Goal: Information Seeking & Learning: Learn about a topic

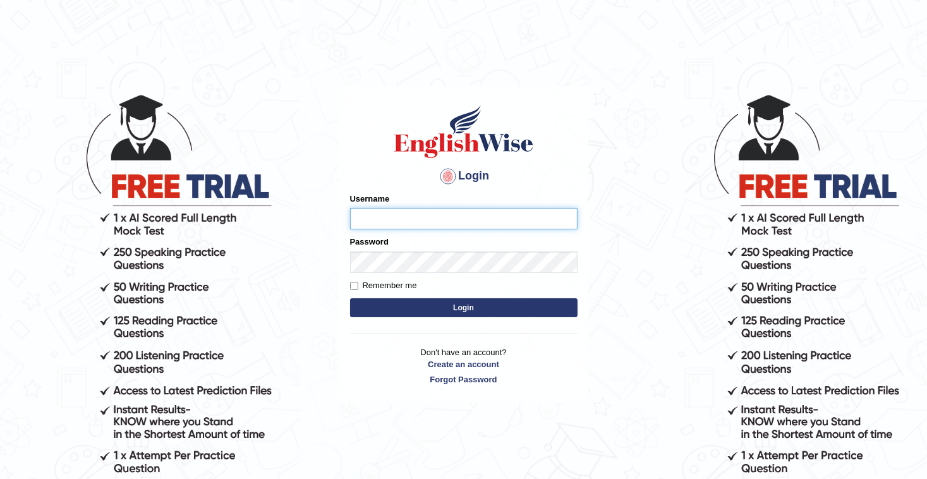
type input "b"
type input "[PERSON_NAME]"
click at [446, 306] on button "Login" at bounding box center [464, 307] width 228 height 19
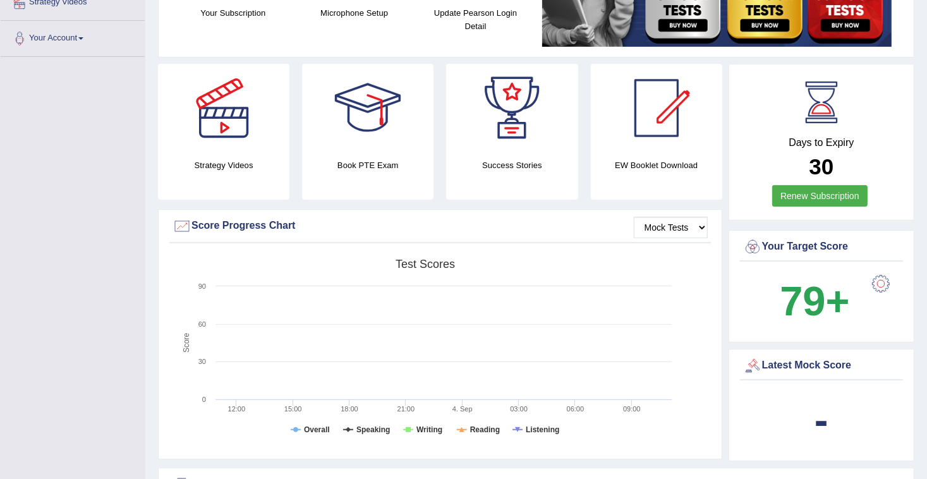
scroll to position [253, 0]
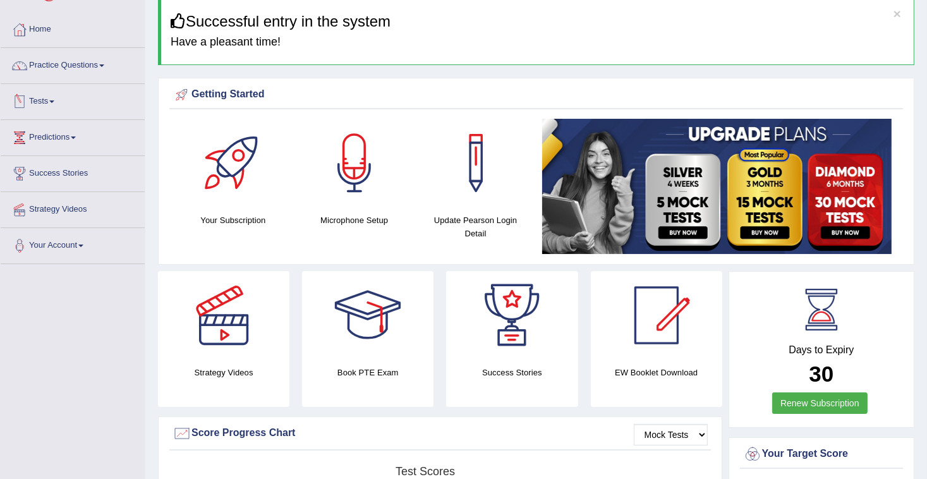
scroll to position [0, 0]
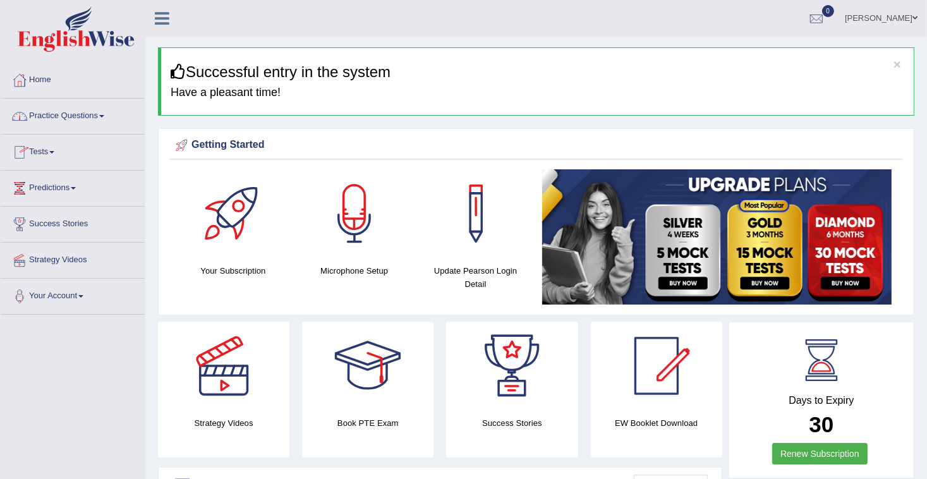
click at [106, 118] on link "Practice Questions" at bounding box center [73, 115] width 144 height 32
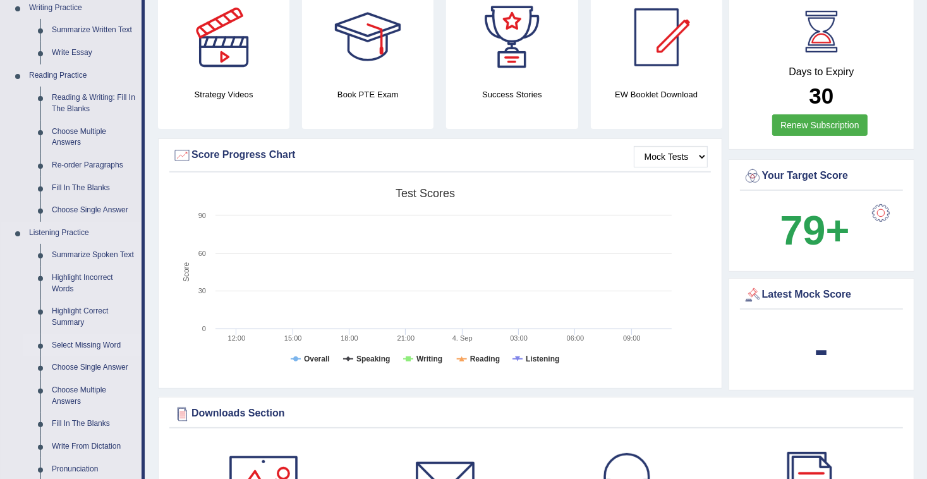
scroll to position [354, 0]
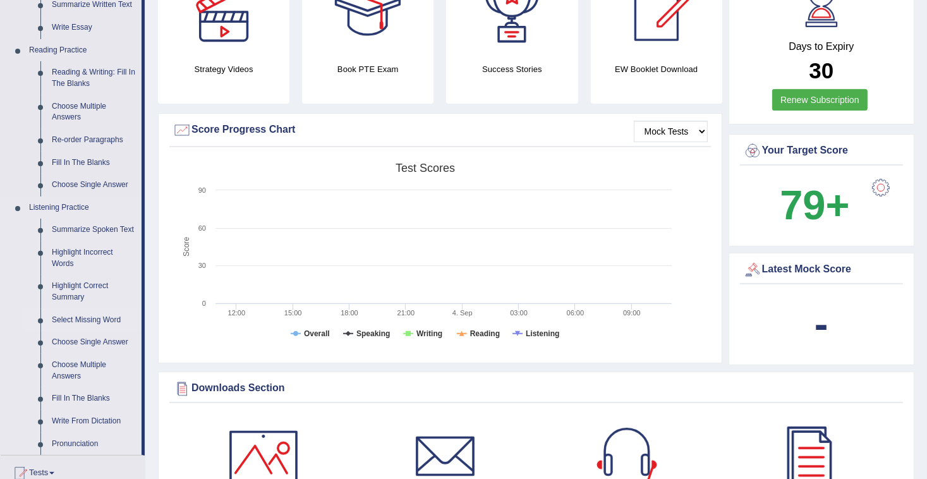
click at [99, 324] on link "Select Missing Word" at bounding box center [93, 320] width 95 height 23
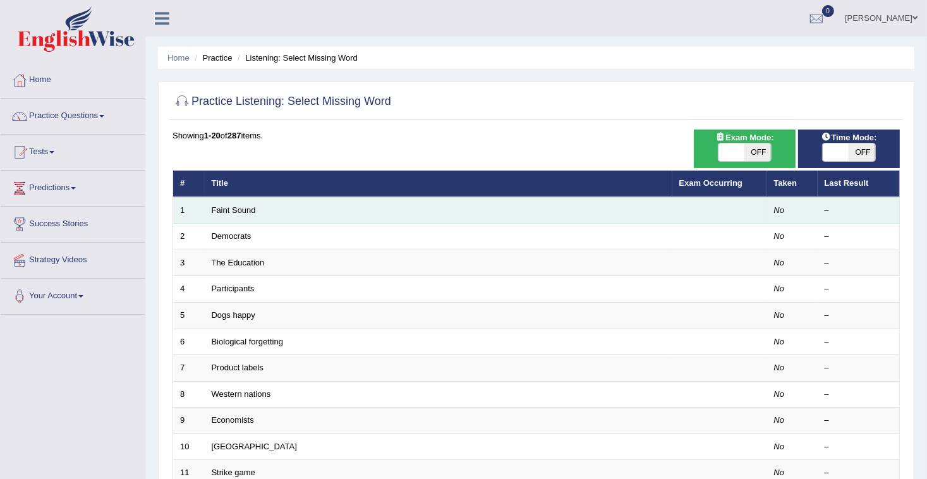
click at [272, 211] on td "Faint Sound" at bounding box center [439, 210] width 468 height 27
click at [241, 210] on link "Faint Sound" at bounding box center [234, 209] width 44 height 9
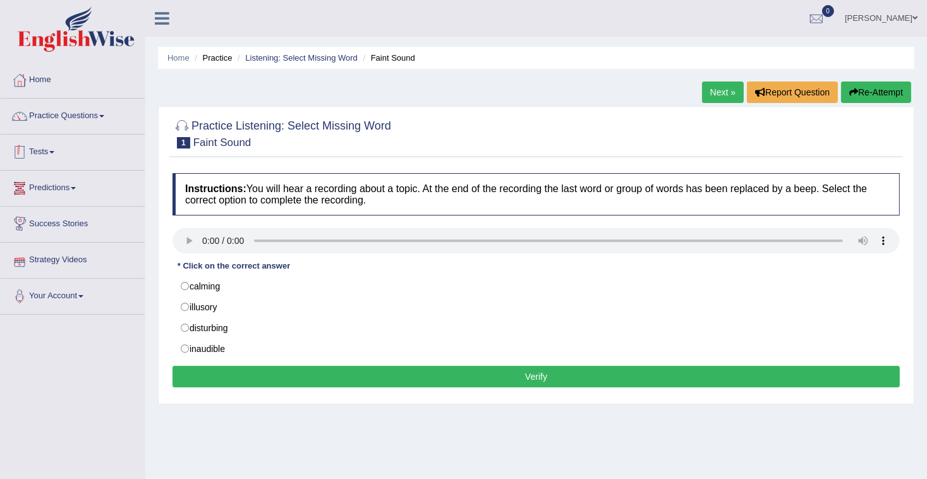
click at [58, 153] on link "Tests" at bounding box center [73, 151] width 144 height 32
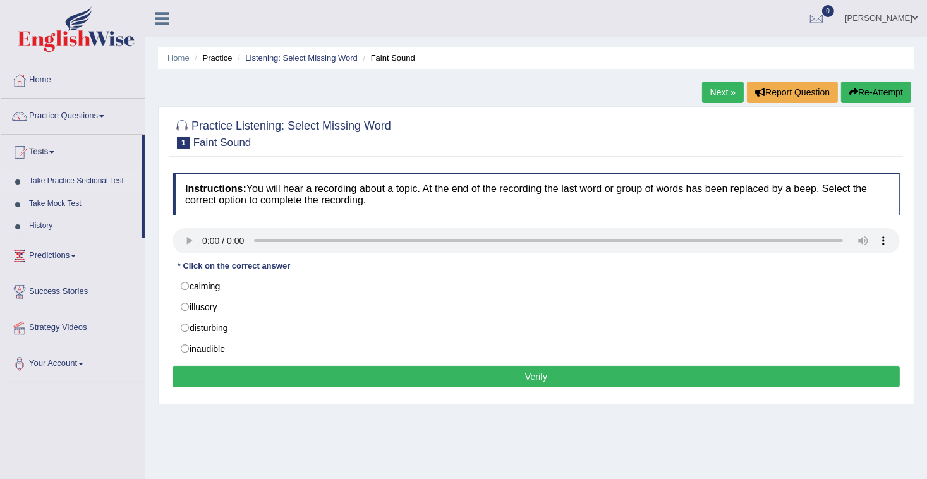
click at [81, 177] on link "Take Practice Sectional Test" at bounding box center [82, 181] width 118 height 23
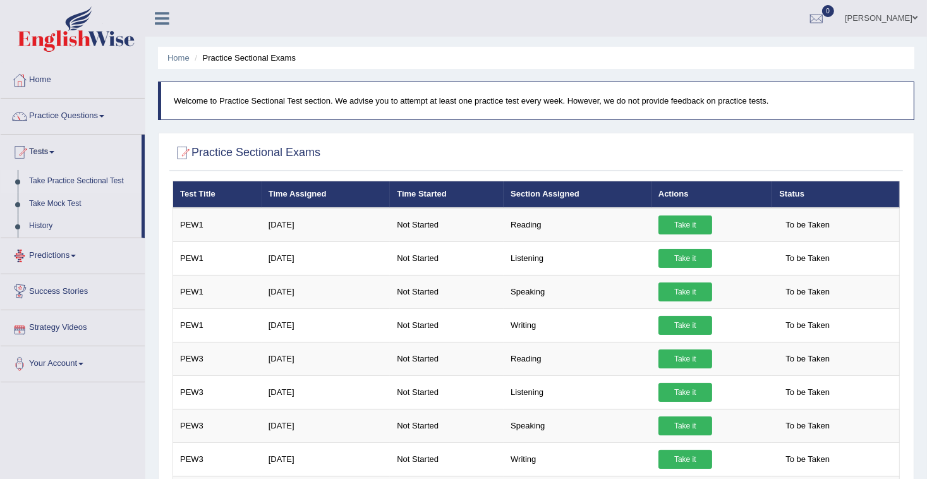
click at [94, 124] on link "Practice Questions" at bounding box center [73, 115] width 144 height 32
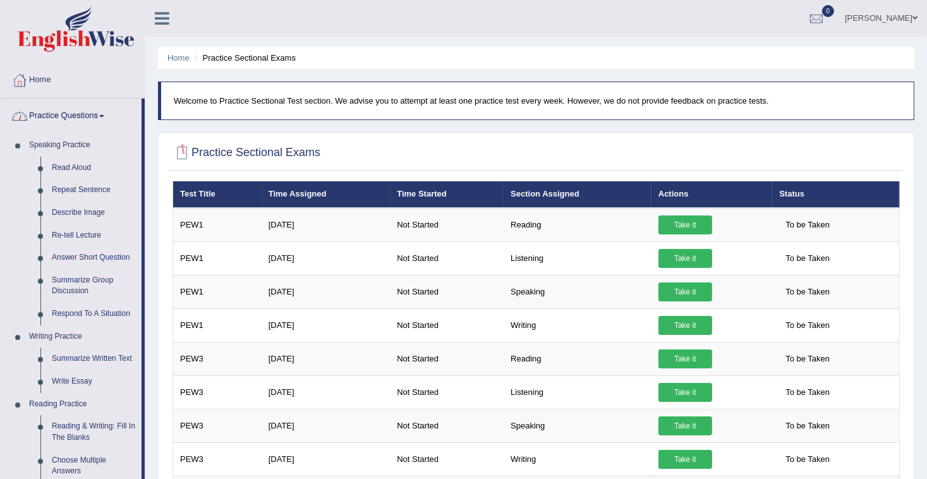
click at [71, 124] on link "Practice Questions" at bounding box center [71, 115] width 141 height 32
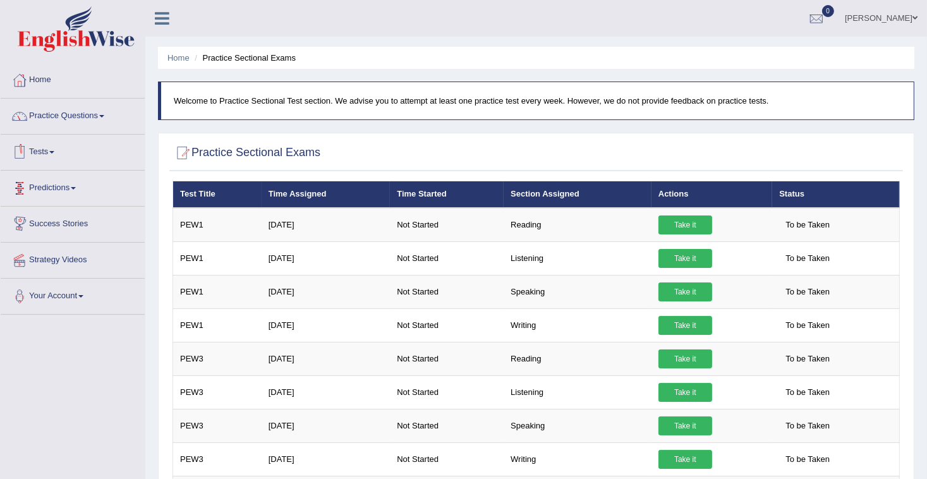
click at [61, 157] on link "Tests" at bounding box center [73, 151] width 144 height 32
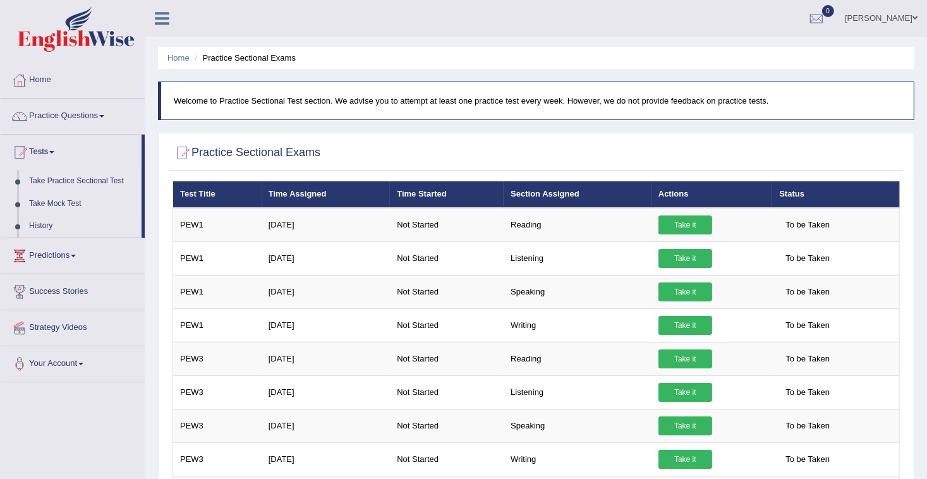
click at [43, 205] on link "Take Mock Test" at bounding box center [82, 204] width 118 height 23
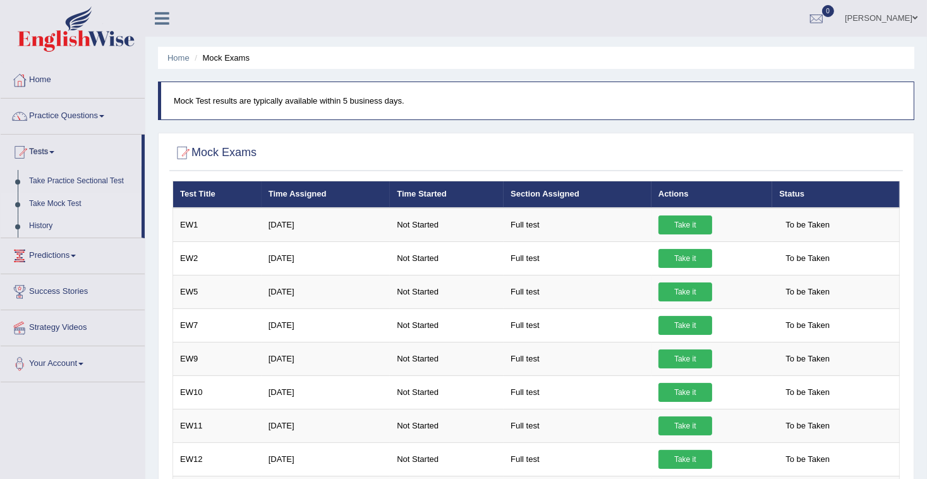
click at [38, 225] on link "History" at bounding box center [82, 226] width 118 height 23
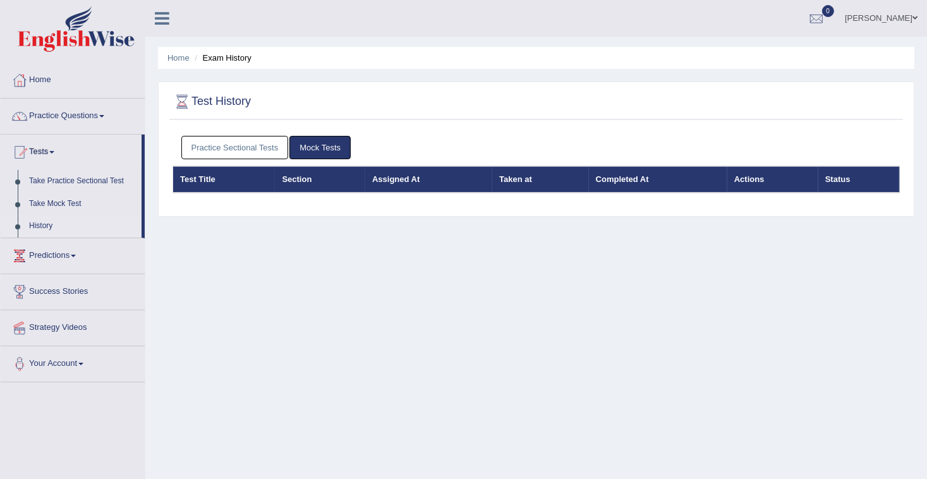
click at [245, 152] on link "Practice Sectional Tests" at bounding box center [234, 147] width 107 height 23
click at [99, 123] on link "Practice Questions" at bounding box center [73, 115] width 144 height 32
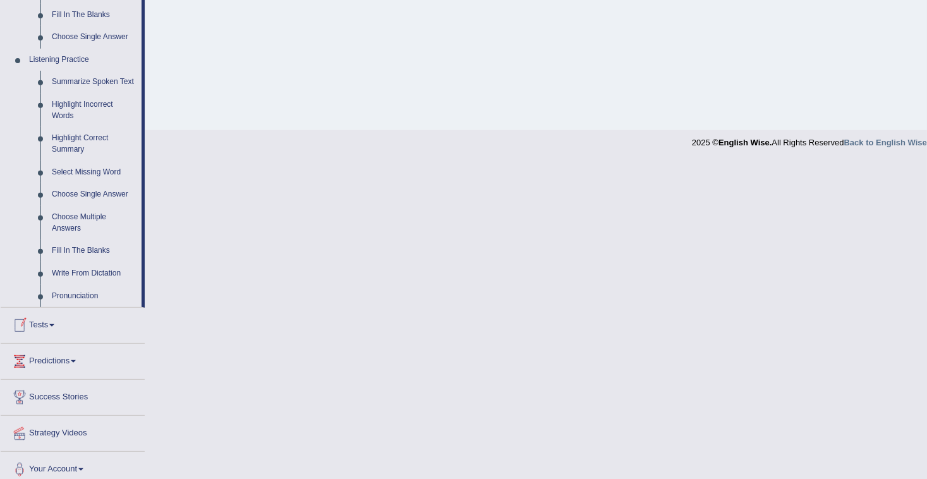
scroll to position [506, 0]
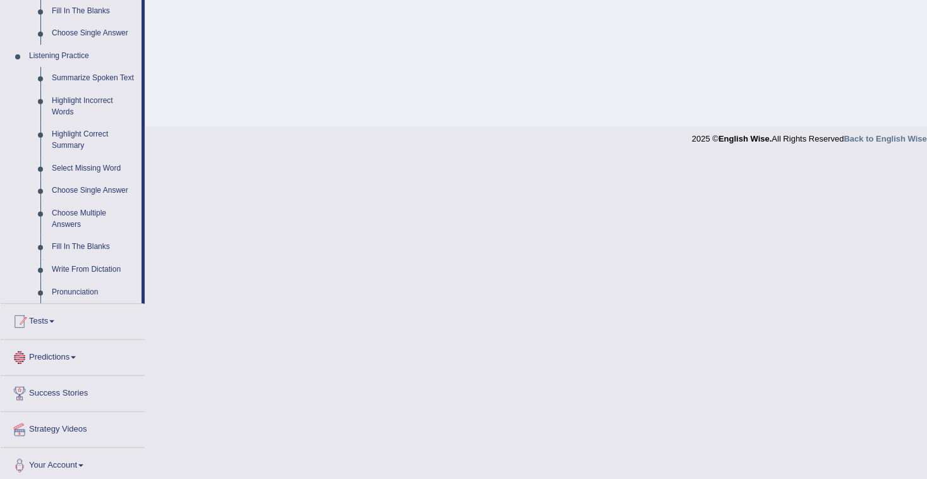
click at [53, 328] on link "Tests" at bounding box center [73, 320] width 144 height 32
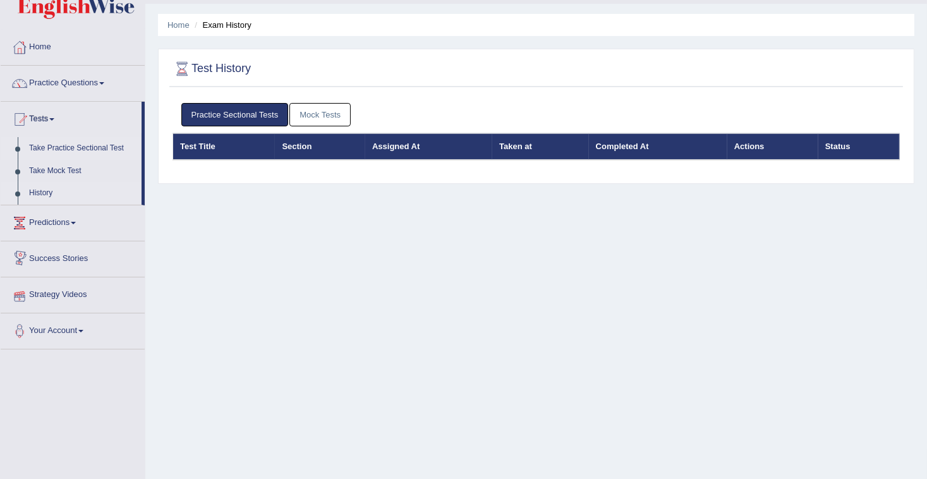
scroll to position [0, 0]
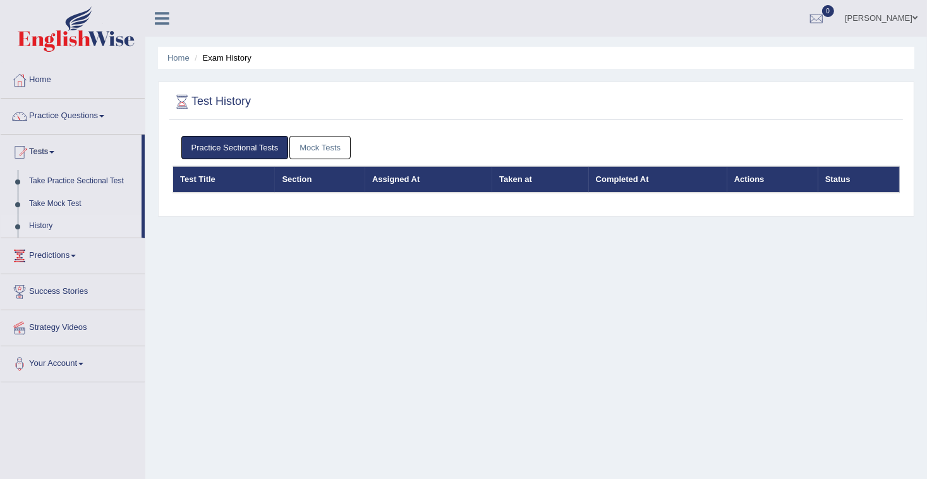
click at [48, 78] on link "Home" at bounding box center [73, 79] width 144 height 32
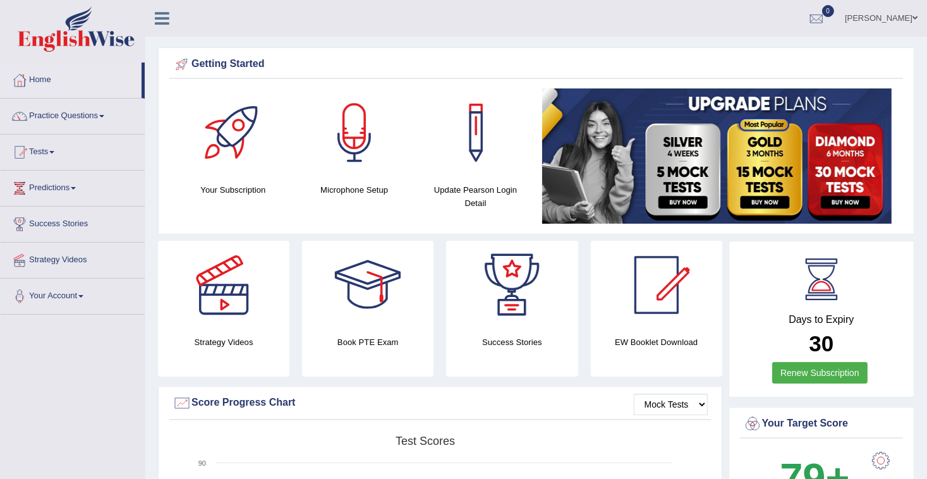
click at [913, 20] on span at bounding box center [915, 18] width 5 height 8
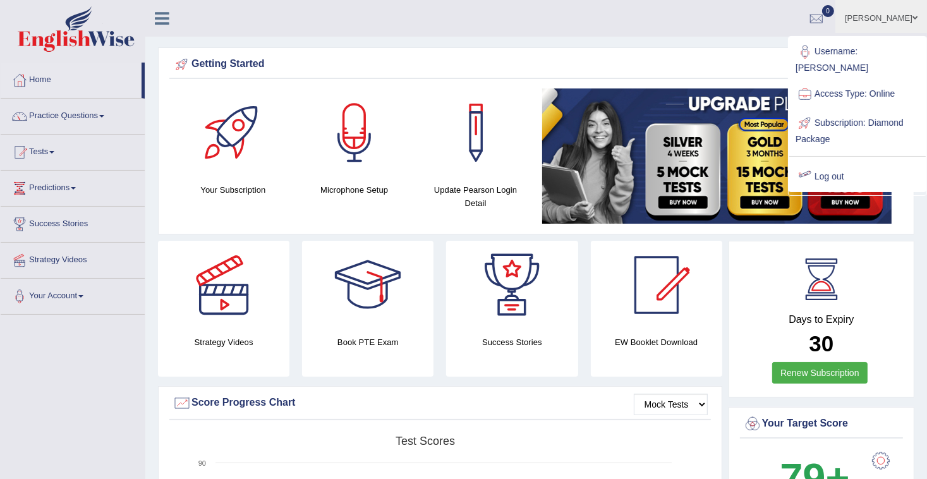
click at [828, 162] on link "Log out" at bounding box center [858, 176] width 137 height 29
